Goal: Navigation & Orientation: Find specific page/section

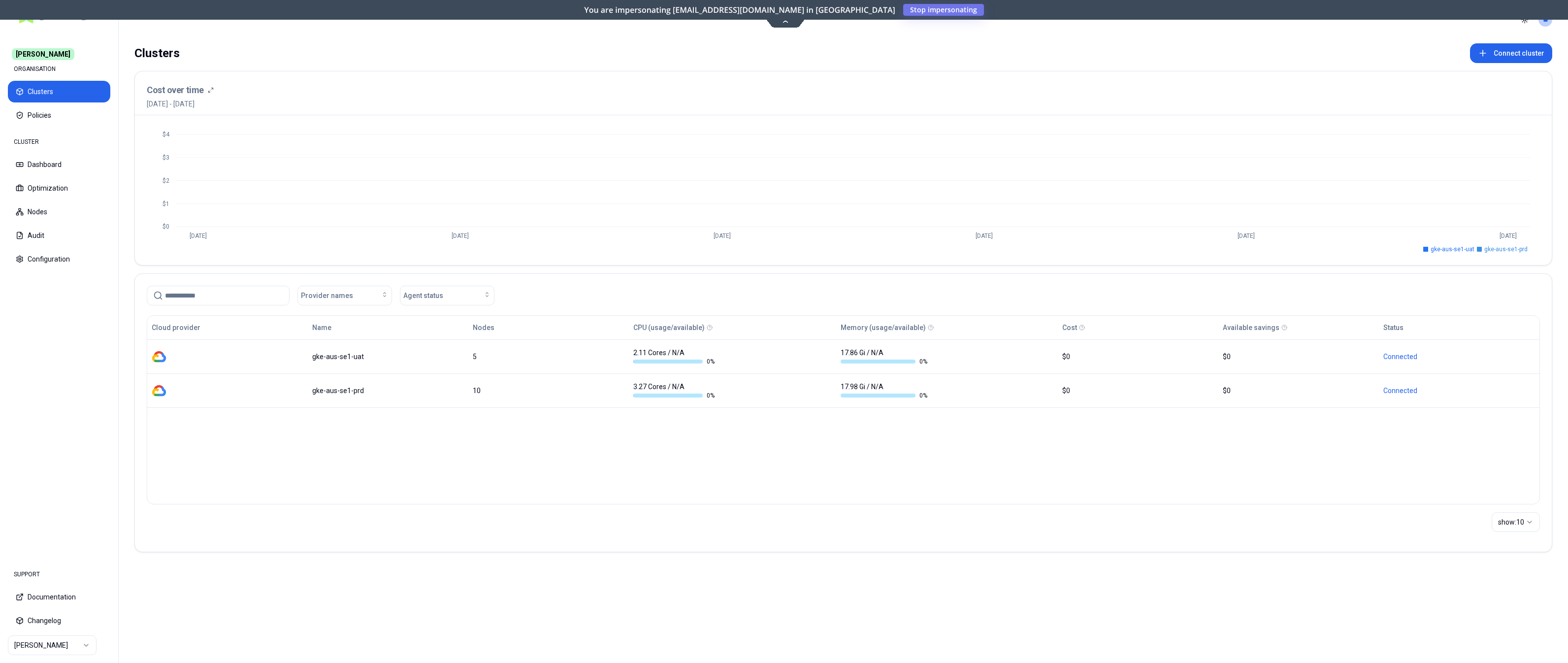
click at [59, 413] on html "[PERSON_NAME] ORGANISATION Clusters Policies CLUSTER Dashboard Optimization Nod…" at bounding box center [784, 331] width 1568 height 663
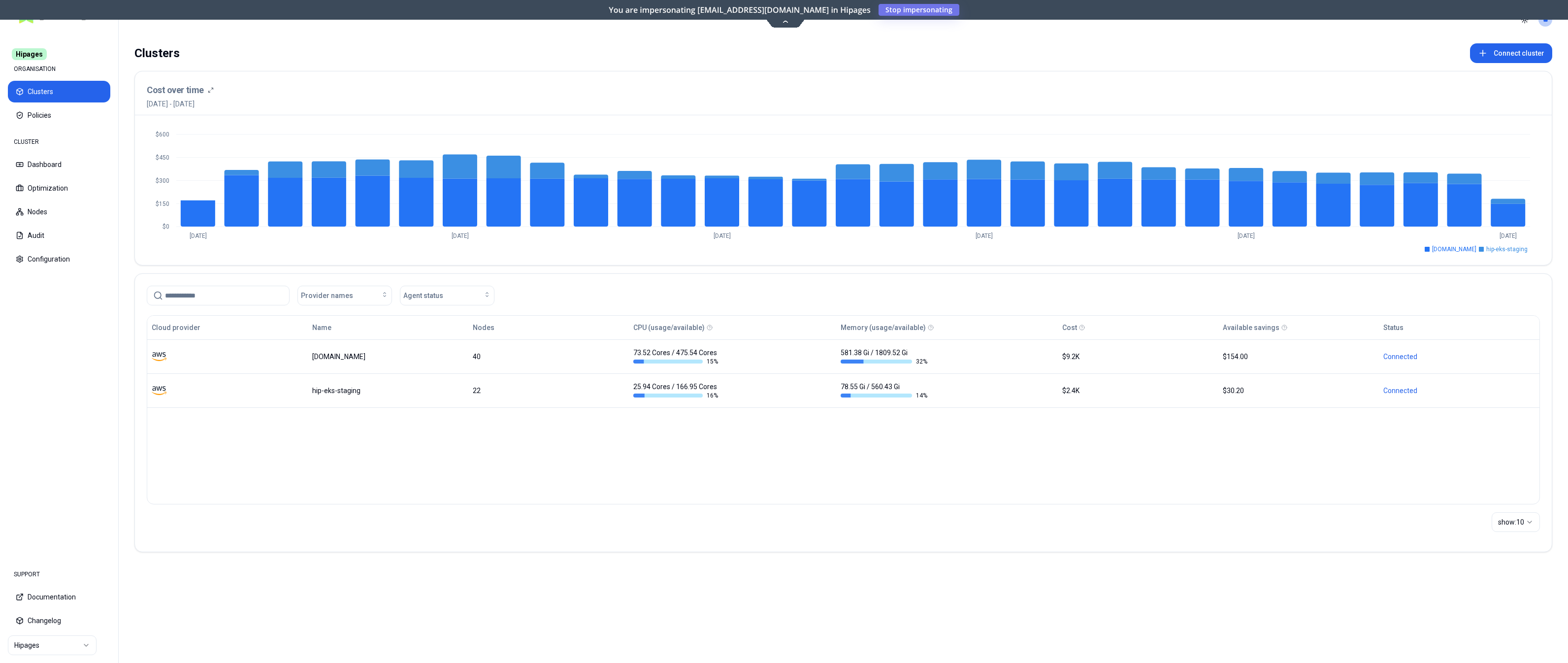
click at [30, 413] on html "Hipages ORGANISATION Clusters Policies CLUSTER Dashboard Optimization Nodes Aud…" at bounding box center [784, 331] width 1568 height 663
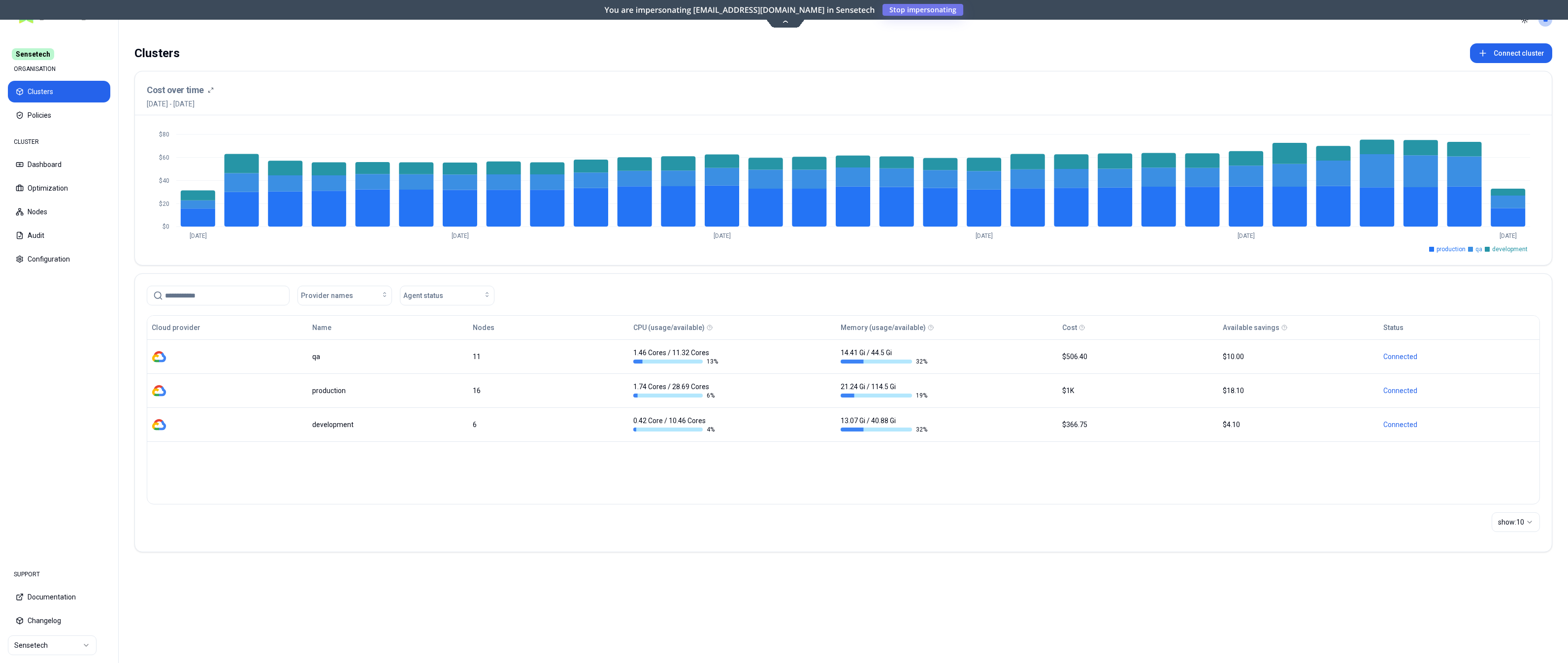
click at [60, 633] on nav "SUPPORT Documentation Changelog Sensetech" at bounding box center [59, 609] width 118 height 107
click at [60, 642] on html "Sensetech ORGANISATION Clusters Policies CLUSTER Dashboard Optimization Nodes A…" at bounding box center [784, 331] width 1568 height 663
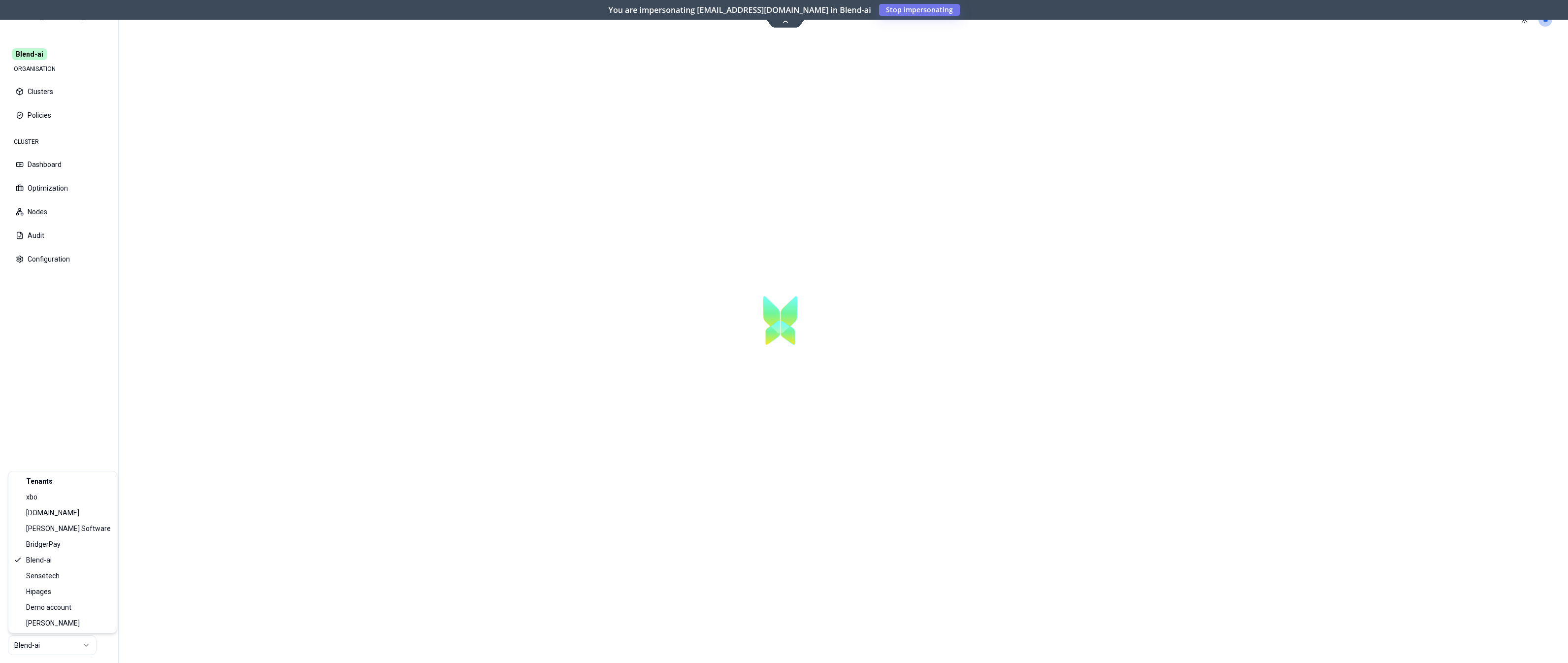
click at [64, 646] on html "Blend-ai ORGANISATION Clusters Policies CLUSTER Dashboard Optimization Nodes Au…" at bounding box center [784, 331] width 1568 height 663
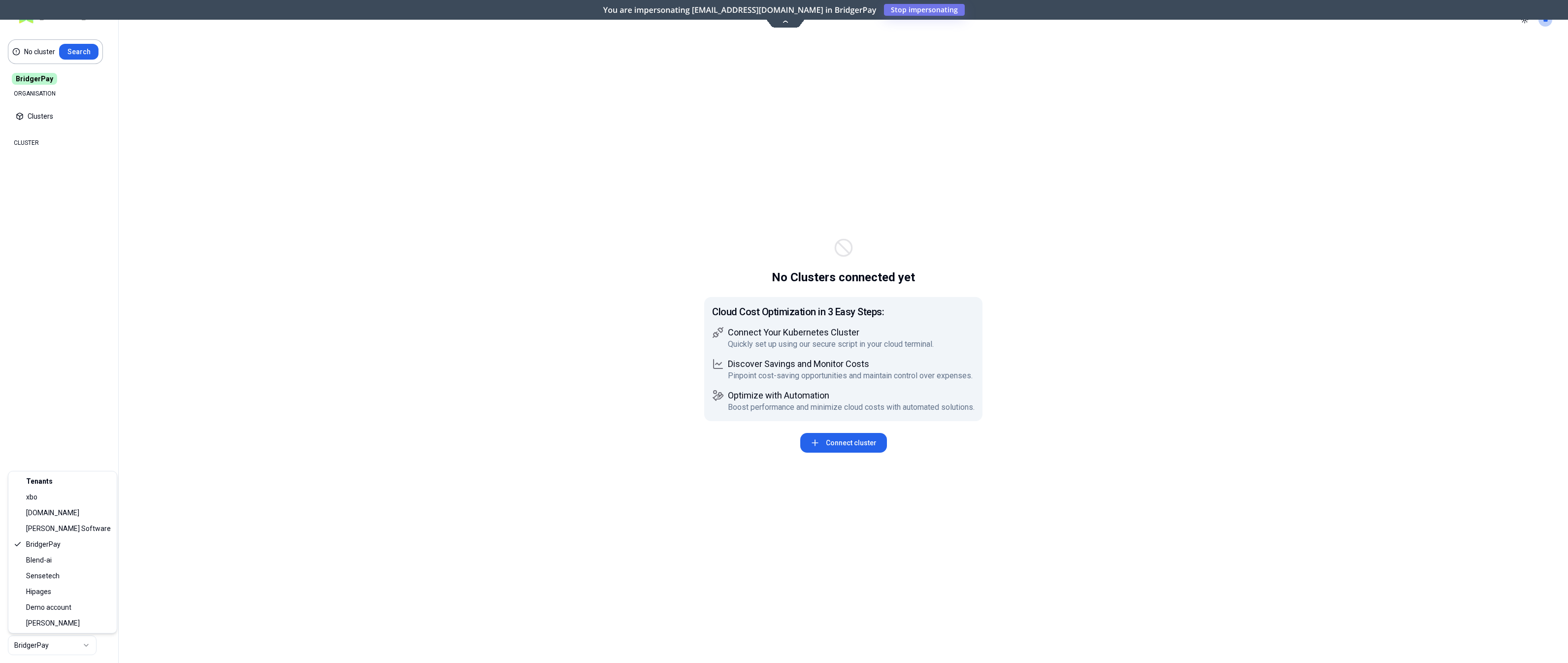
click at [53, 644] on html "No cluster Search BridgerPay ORGANISATION Clusters Policies CLUSTER Dashboard O…" at bounding box center [784, 331] width 1568 height 663
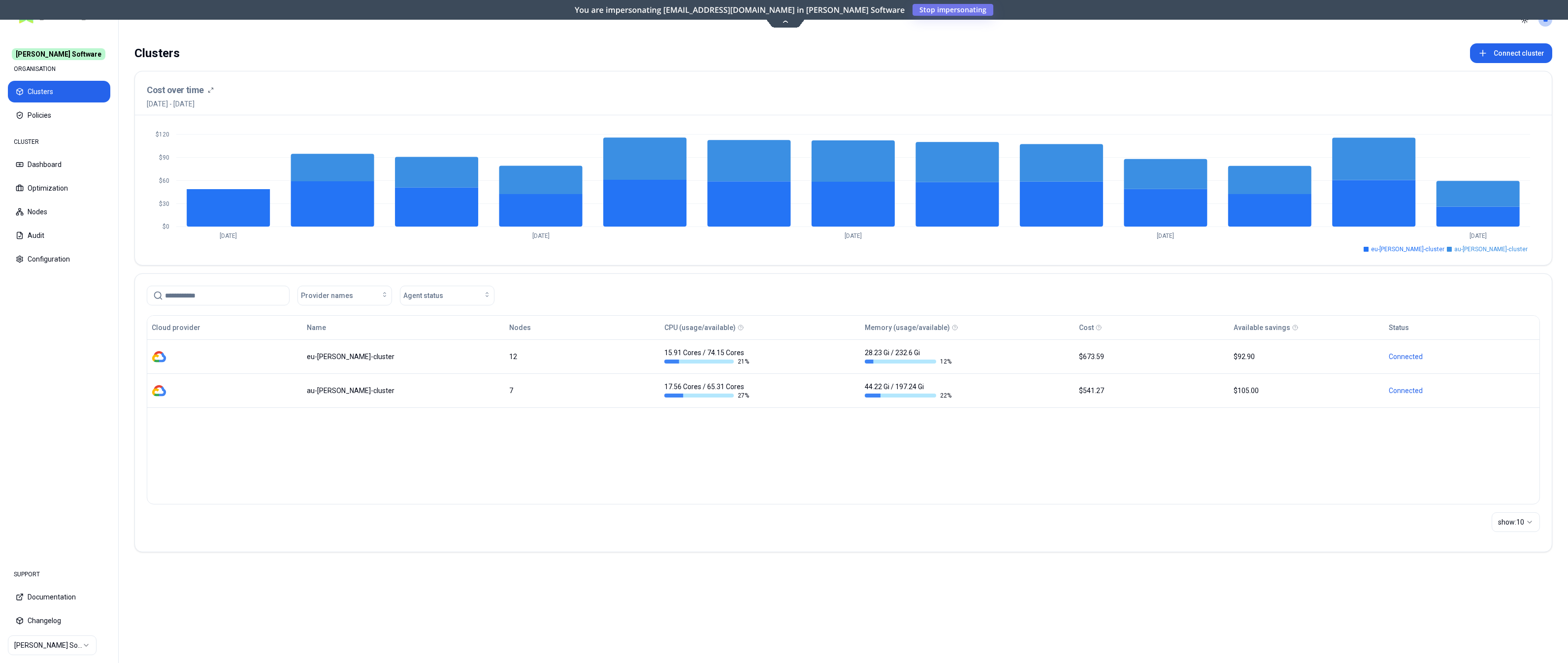
click at [25, 647] on html "[PERSON_NAME] Software ORGANISATION Clusters Policies CLUSTER Dashboard Optimiz…" at bounding box center [784, 331] width 1568 height 663
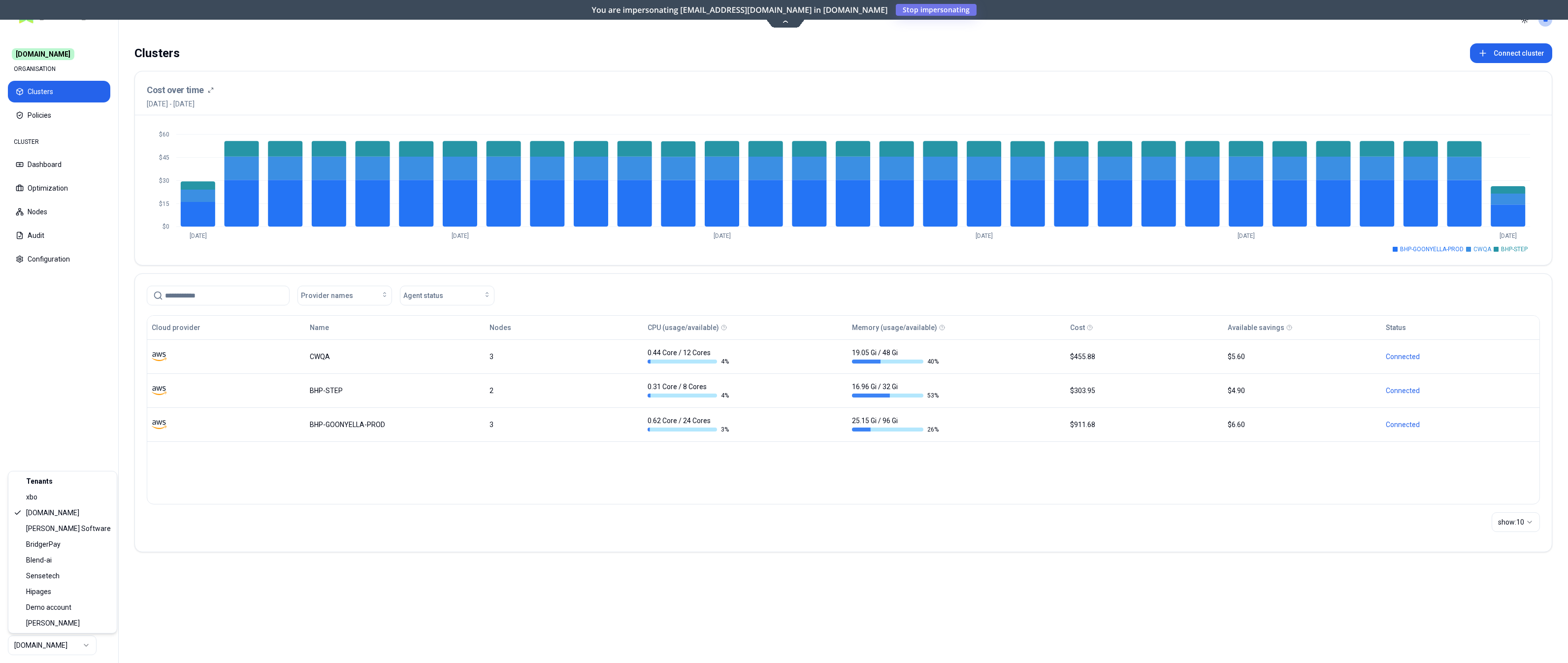
click at [55, 644] on html "[DOMAIN_NAME] ORGANISATION Clusters Policies CLUSTER Dashboard Optimization Nod…" at bounding box center [784, 331] width 1568 height 663
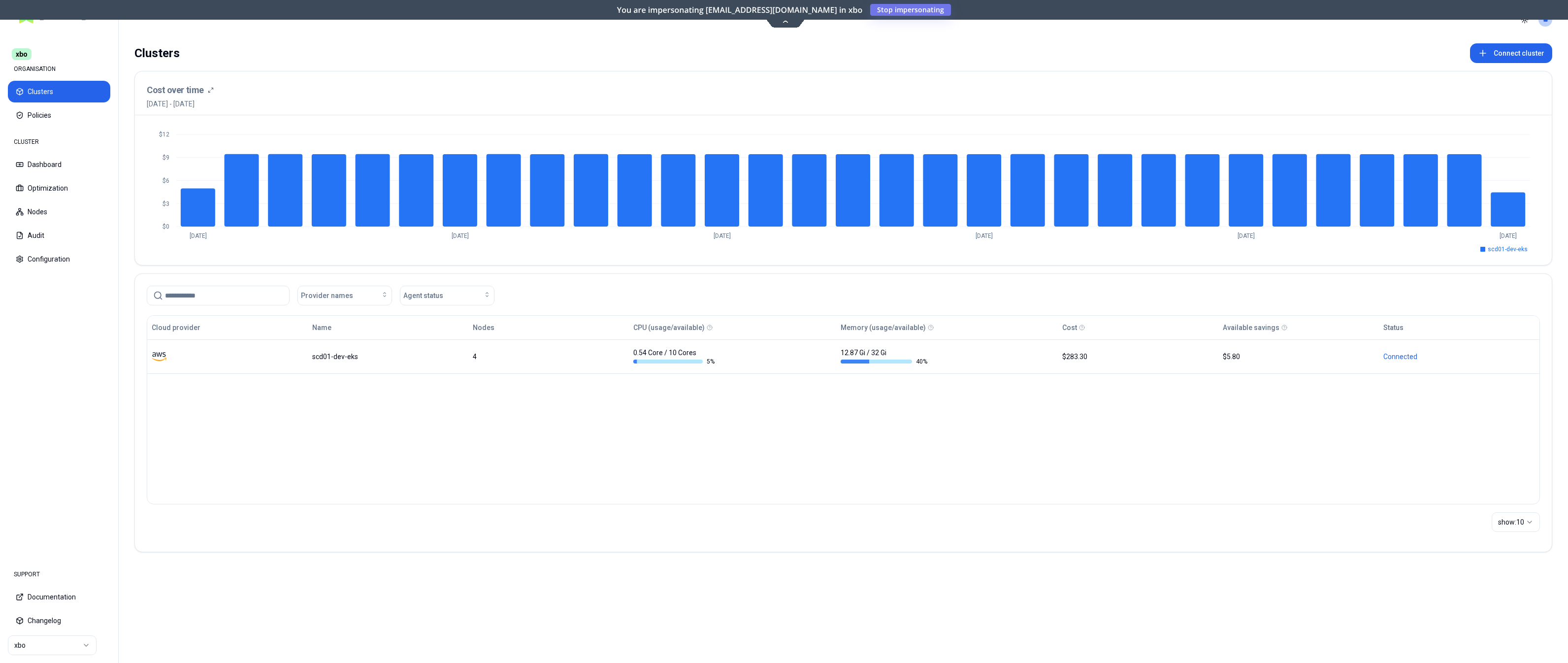
drag, startPoint x: 219, startPoint y: 394, endPoint x: 215, endPoint y: 401, distance: 8.1
click at [215, 401] on div "Cloud provider Name Nodes CPU (usage/available) Memory (usage/available) Cost A…" at bounding box center [843, 410] width 1393 height 189
click at [42, 640] on html "xbo ORGANISATION Clusters Policies CLUSTER Dashboard Optimization Nodes Audit C…" at bounding box center [784, 331] width 1568 height 663
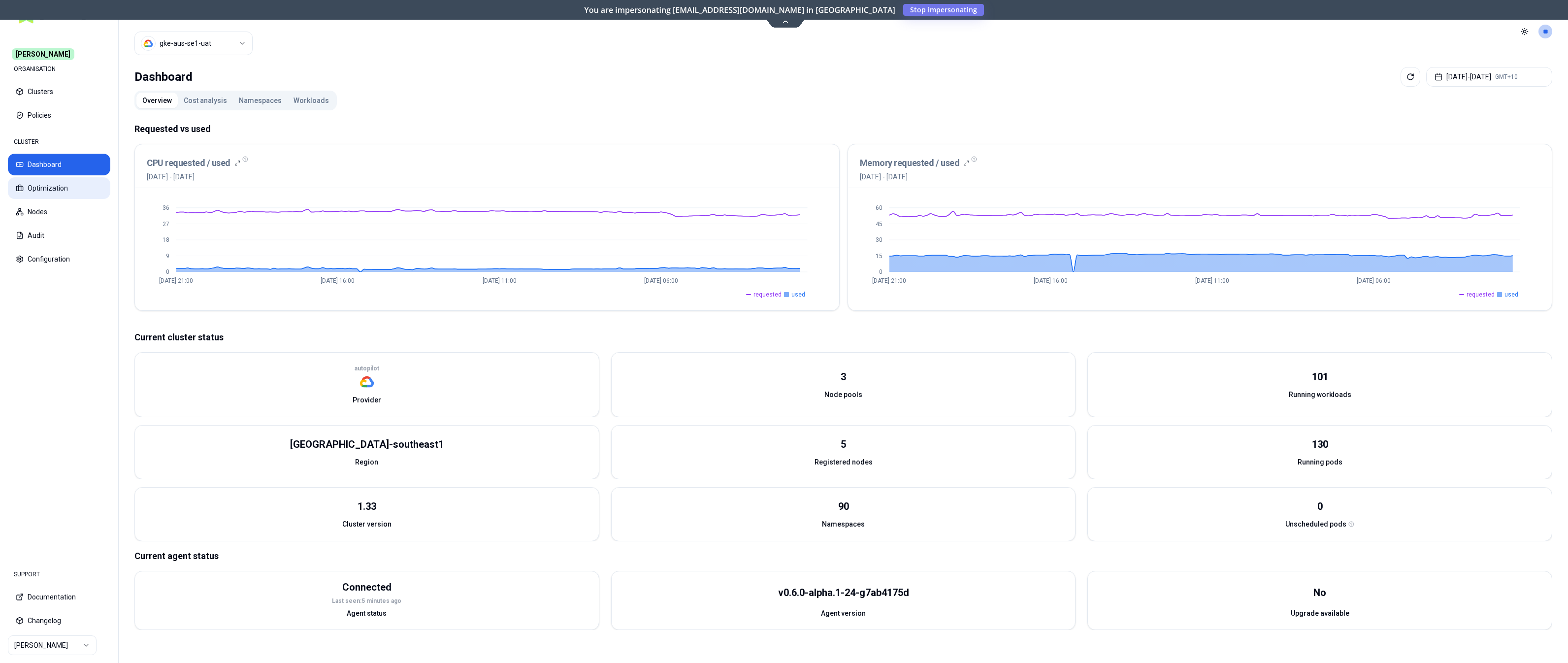
click at [52, 190] on button "Optimization" at bounding box center [59, 188] width 102 height 22
